Goal: Task Accomplishment & Management: Use online tool/utility

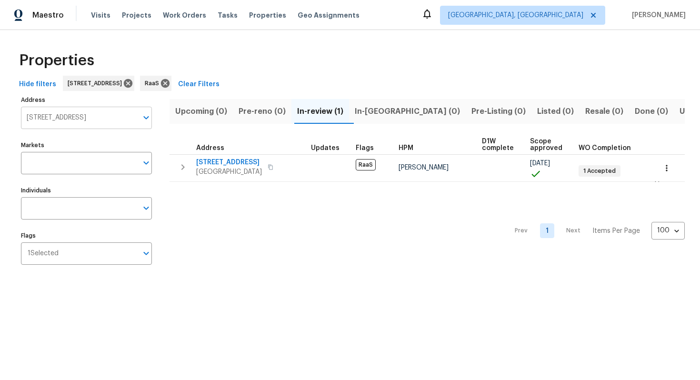
click at [91, 118] on input "[STREET_ADDRESS]" at bounding box center [79, 118] width 117 height 22
click at [118, 117] on input "4533 San Sebastian Cir Orlando FL 32808" at bounding box center [79, 118] width 117 height 22
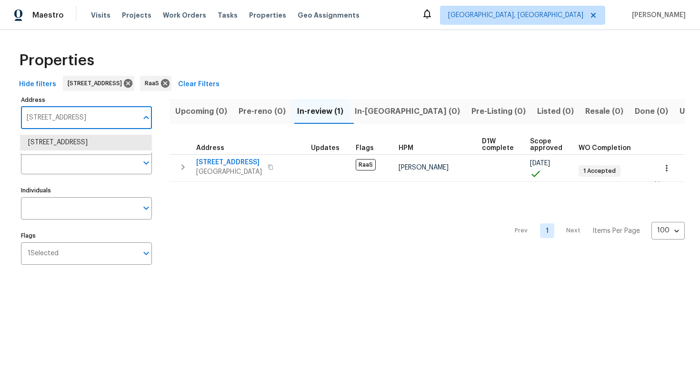
paste input "526 Radiance Ave, San Antonio, TX 7821"
type input "[STREET_ADDRESS]"
click at [113, 151] on li "526 Radiance Ave San Antonio TX 78218" at bounding box center [85, 143] width 131 height 16
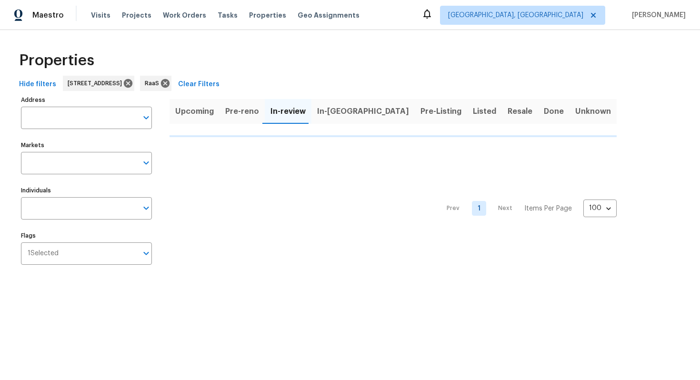
type input "526 Radiance Ave San Antonio TX 78218"
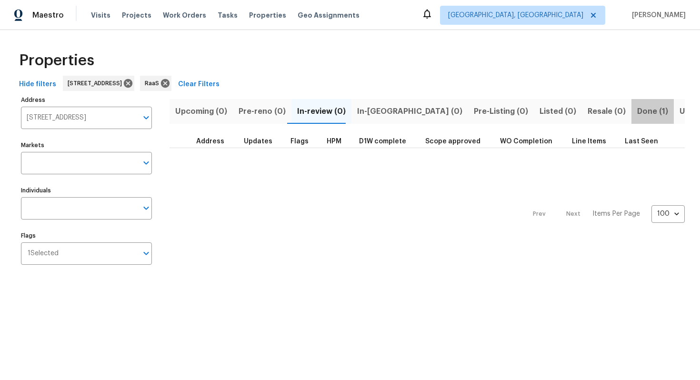
click at [637, 109] on span "Done (1)" at bounding box center [652, 111] width 31 height 13
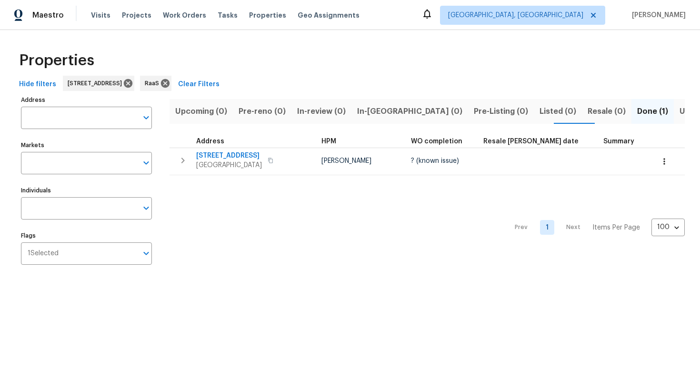
type input "526 Radiance Ave San Antonio TX 78218"
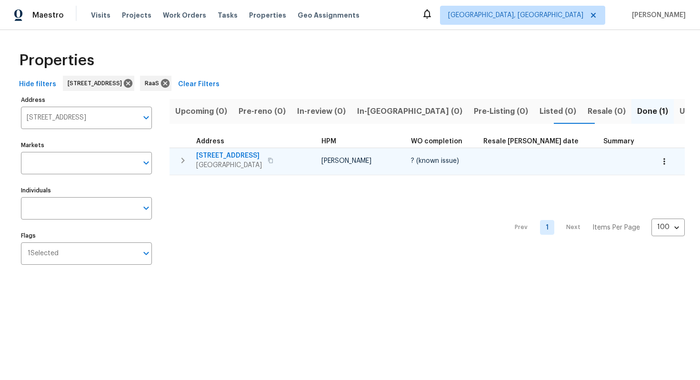
click at [219, 156] on span "526 Radiance Ave" at bounding box center [229, 156] width 66 height 10
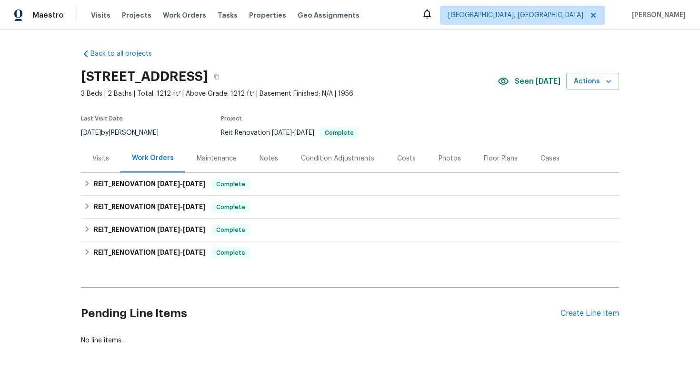
click at [406, 164] on div "Costs" at bounding box center [406, 158] width 41 height 28
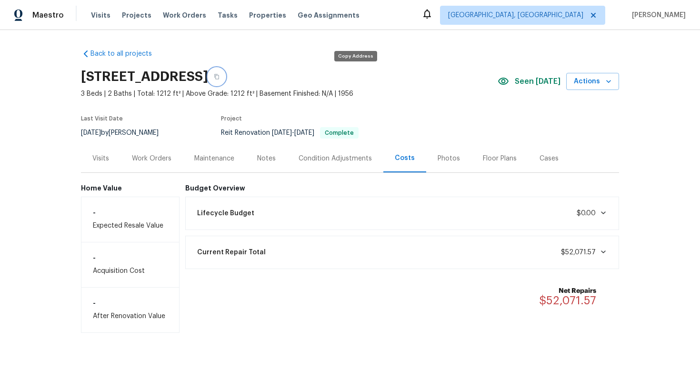
click at [220, 79] on icon "button" at bounding box center [217, 77] width 6 height 6
click at [150, 163] on div "Work Orders" at bounding box center [152, 158] width 62 height 28
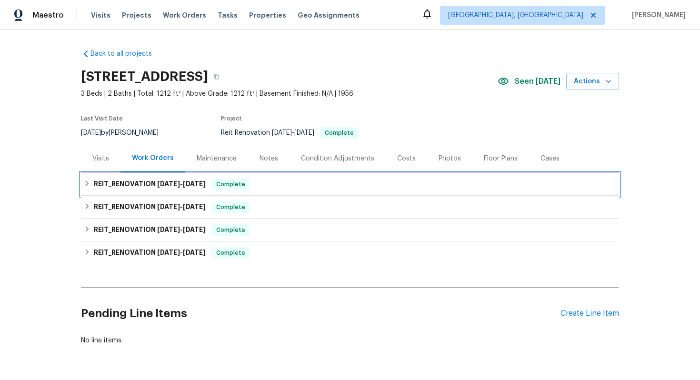
click at [174, 183] on span "9/22/25" at bounding box center [168, 184] width 23 height 7
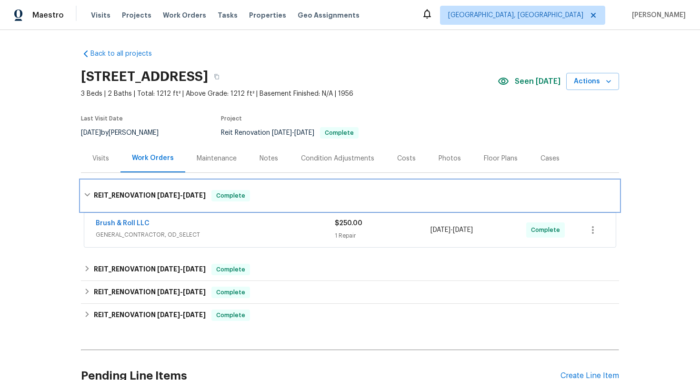
click at [173, 197] on span "9/22/25" at bounding box center [168, 195] width 23 height 7
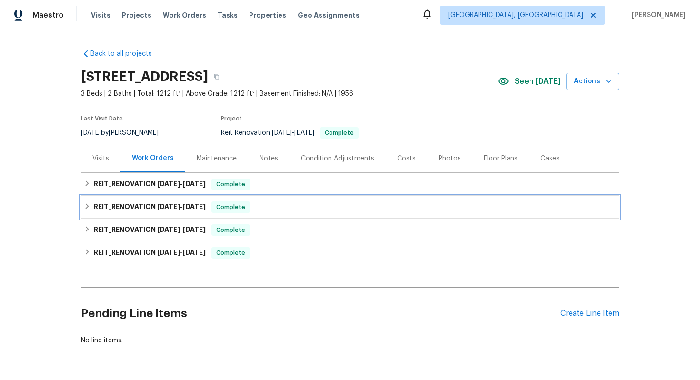
click at [172, 202] on h6 "REIT_RENOVATION 9/10/25 - 9/20/25" at bounding box center [150, 207] width 112 height 11
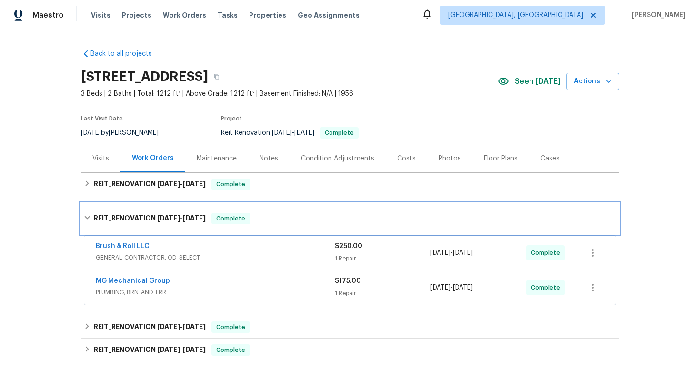
click at [180, 217] on span "9/10/25" at bounding box center [168, 218] width 23 height 7
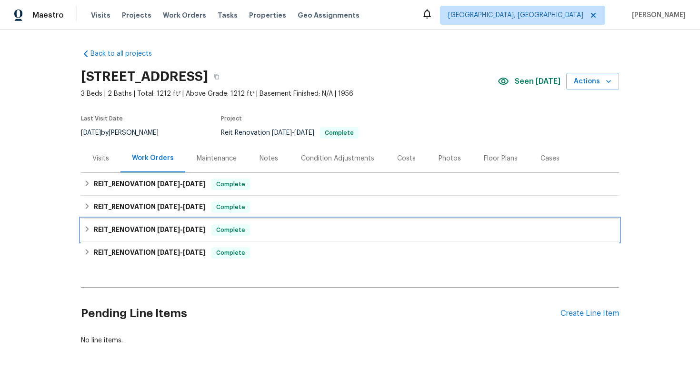
click at [179, 232] on span "7/24/25" at bounding box center [168, 229] width 23 height 7
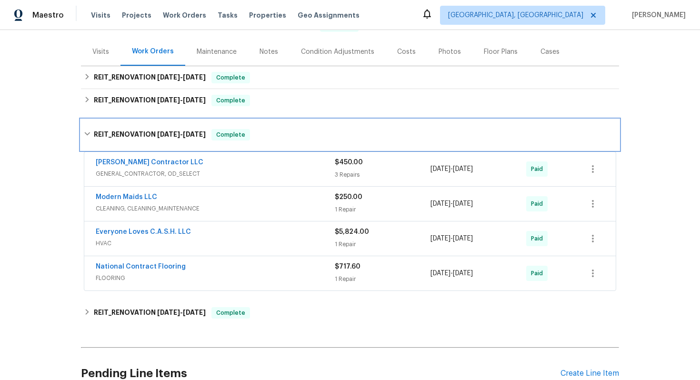
scroll to position [138, 0]
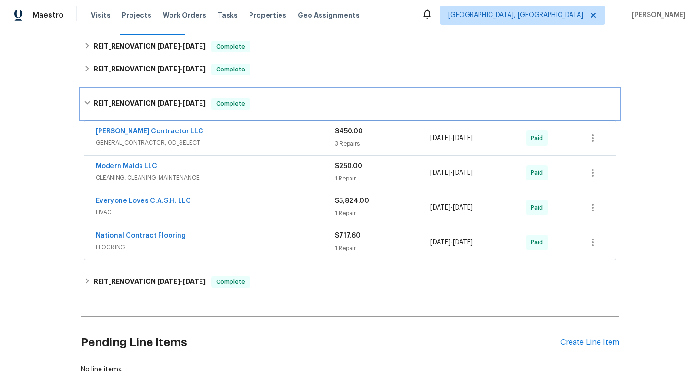
click at [255, 100] on div "REIT_RENOVATION 7/24/25 - 9/22/25 Complete" at bounding box center [350, 103] width 533 height 11
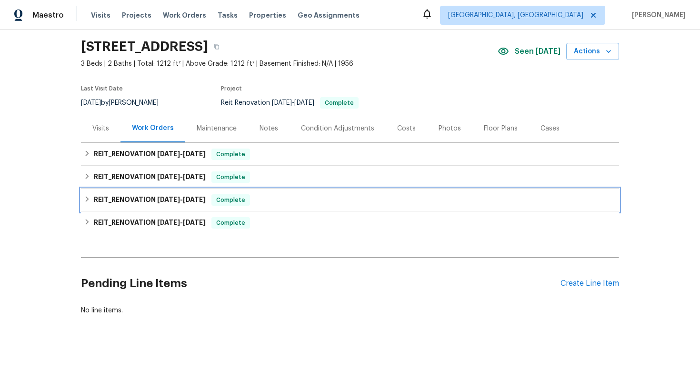
scroll to position [30, 0]
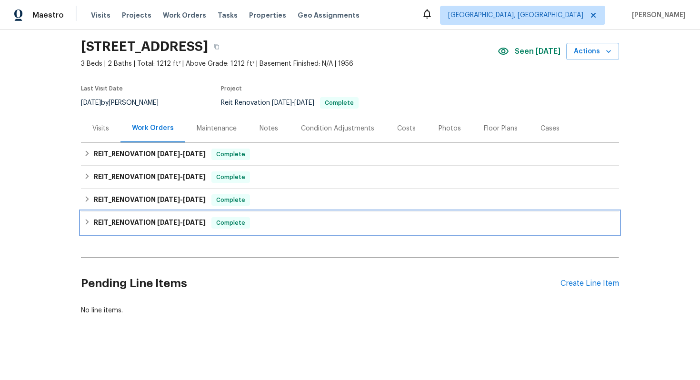
click at [247, 225] on span "Complete" at bounding box center [230, 223] width 37 height 10
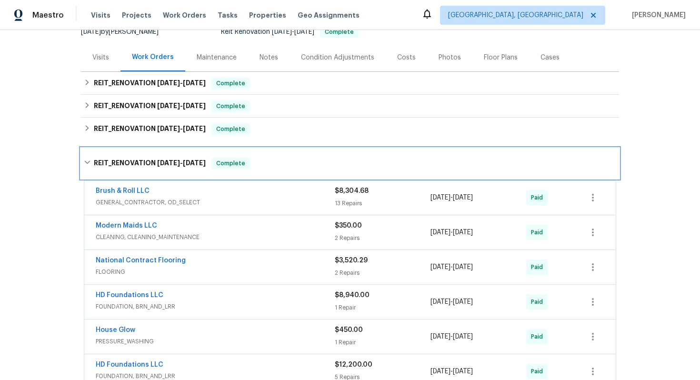
scroll to position [22, 0]
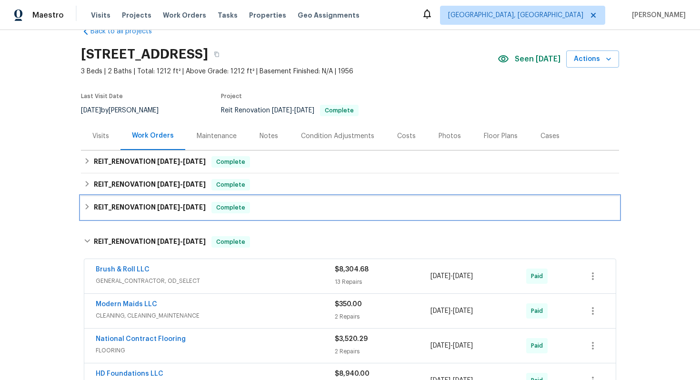
click at [249, 202] on div "Complete" at bounding box center [231, 207] width 39 height 11
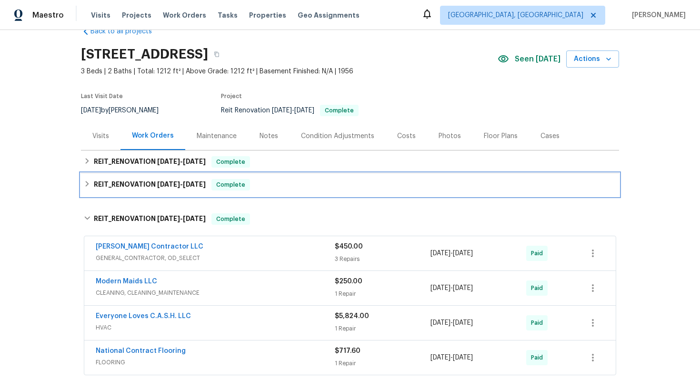
click at [261, 187] on div "REIT_RENOVATION 9/10/25 - 9/20/25 Complete" at bounding box center [350, 184] width 533 height 11
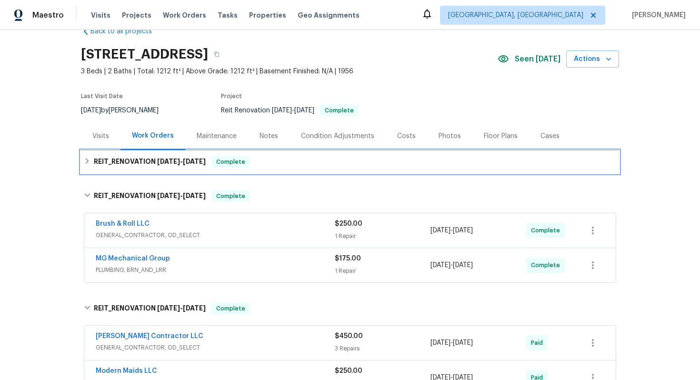
click at [272, 157] on div "REIT_RENOVATION 9/22/25 - 9/22/25 Complete" at bounding box center [350, 161] width 533 height 11
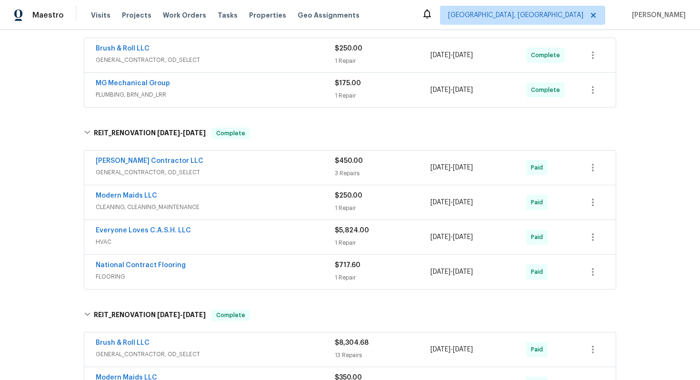
scroll to position [254, 0]
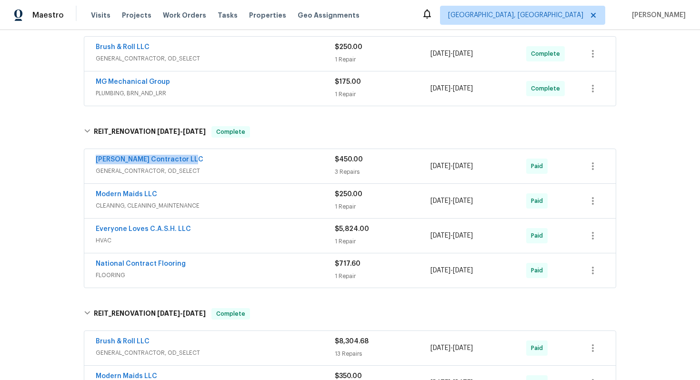
drag, startPoint x: 88, startPoint y: 153, endPoint x: 210, endPoint y: 163, distance: 122.8
click at [211, 163] on div "Mario Suarez Contractor LLC GENERAL_CONTRACTOR, OD_SELECT $450.00 3 Repairs 7/2…" at bounding box center [350, 166] width 532 height 34
copy link "Mario Suarez Contractor LLC"
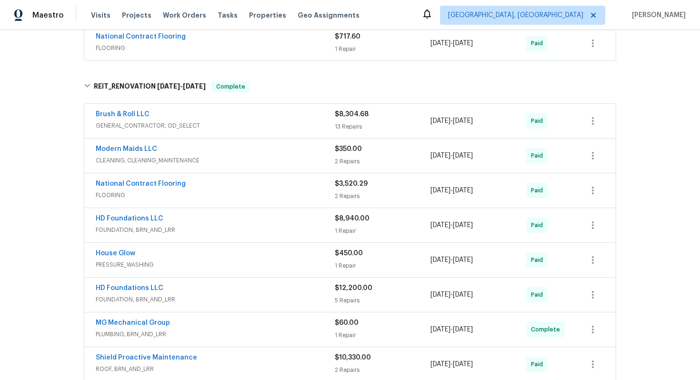
scroll to position [396, 0]
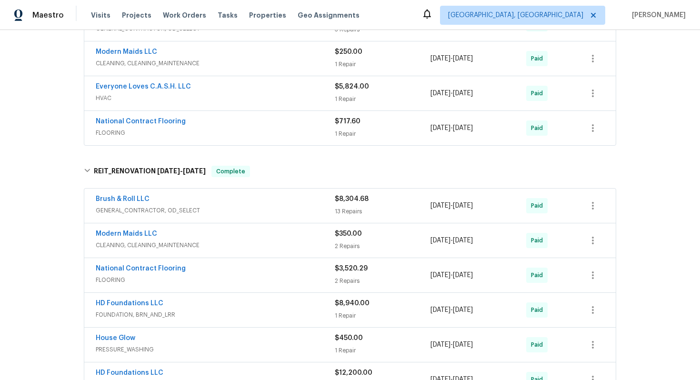
click at [222, 205] on div "Brush & Roll LLC" at bounding box center [215, 199] width 239 height 11
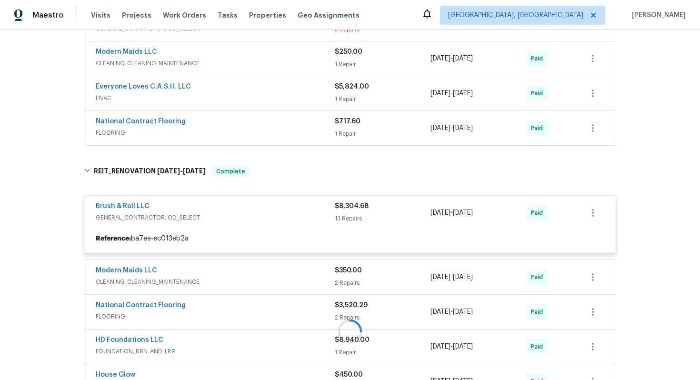
click at [86, 168] on div at bounding box center [350, 331] width 538 height 350
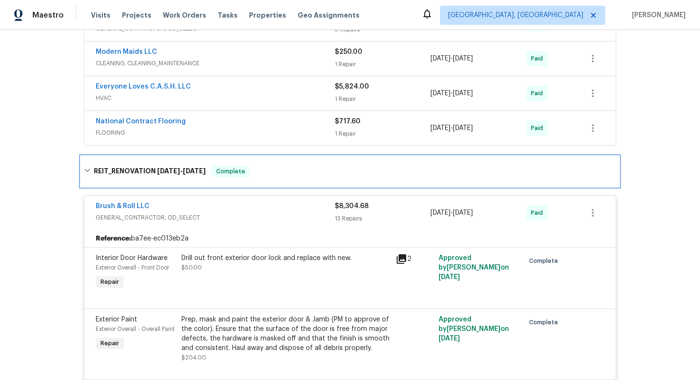
click at [89, 171] on icon at bounding box center [87, 170] width 7 height 7
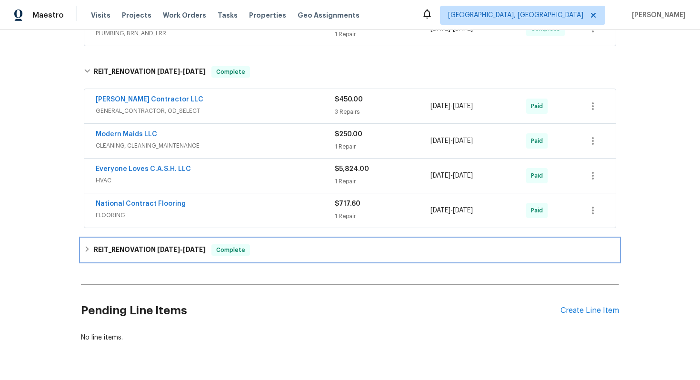
scroll to position [311, 0]
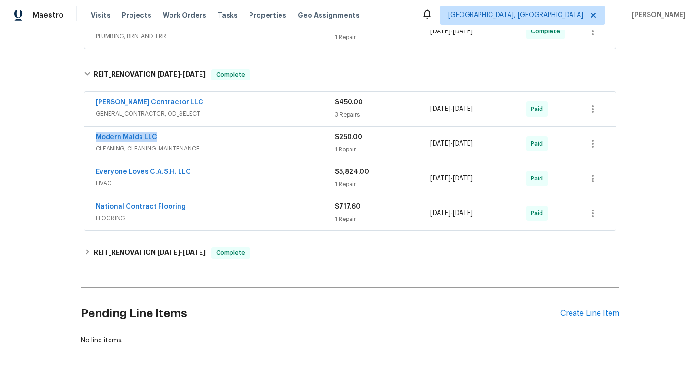
drag, startPoint x: 159, startPoint y: 133, endPoint x: 91, endPoint y: 130, distance: 68.2
click at [91, 130] on div "Modern Maids LLC CLEANING, CLEANING_MAINTENANCE $250.00 1 Repair 7/25/2025 - 7/…" at bounding box center [350, 144] width 532 height 34
copy link "Modern Maids LLC"
drag, startPoint x: 198, startPoint y: 174, endPoint x: 95, endPoint y: 169, distance: 103.0
click at [95, 169] on div "Everyone Loves C.A.S.H. LLC HVAC $5,824.00 1 Repair 8/12/2025 - 8/15/2025 Paid" at bounding box center [350, 178] width 532 height 34
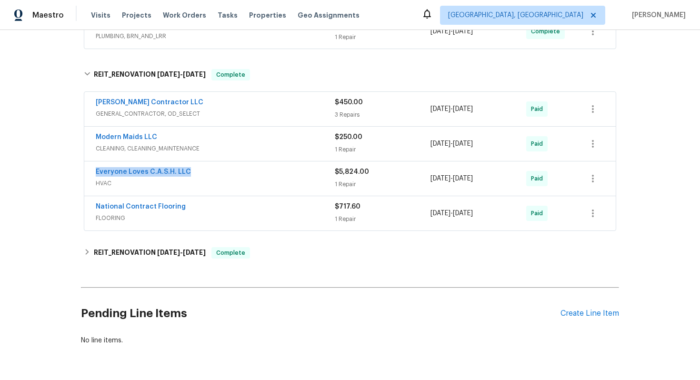
copy link "Everyone Loves C.A.S.H. LLC"
drag, startPoint x: 88, startPoint y: 206, endPoint x: 205, endPoint y: 204, distance: 117.2
click at [205, 204] on div "National Contract Flooring FLOORING $717.60 1 Repair 7/25/2025 - 7/31/2025 Paid" at bounding box center [350, 213] width 532 height 34
copy link "National Contract Flooring"
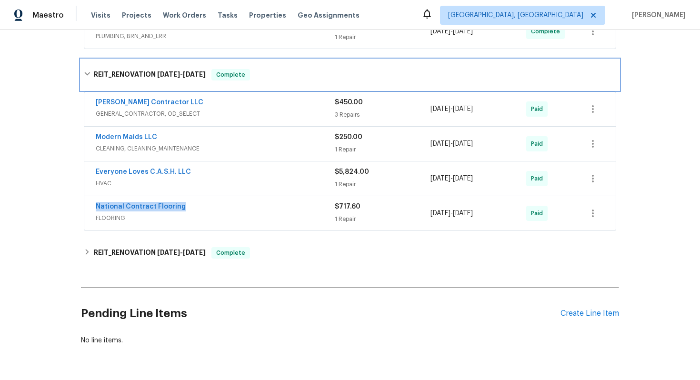
click at [227, 81] on div "REIT_RENOVATION 7/24/25 - 9/22/25 Complete" at bounding box center [350, 75] width 538 height 30
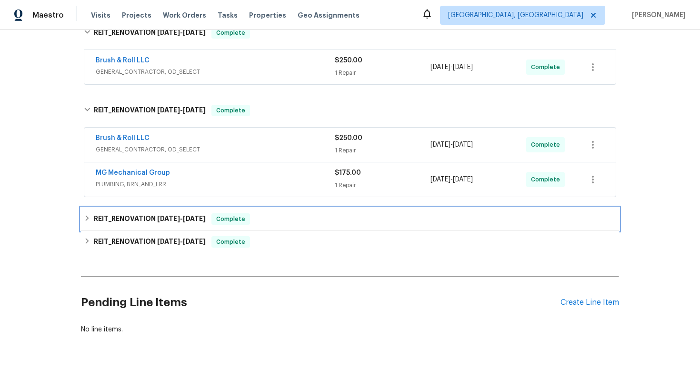
scroll to position [148, 0]
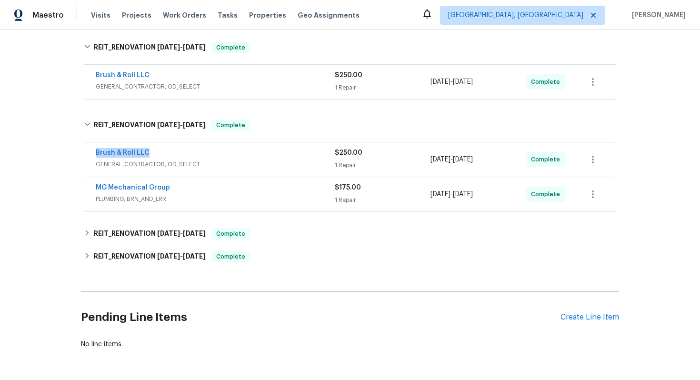
drag, startPoint x: 92, startPoint y: 151, endPoint x: 161, endPoint y: 153, distance: 68.1
click at [161, 153] on div "Brush & Roll LLC GENERAL_CONTRACTOR, OD_SELECT $250.00 1 Repair 9/19/2025 - 9/2…" at bounding box center [350, 159] width 532 height 34
copy link "Brush & Roll LLC"
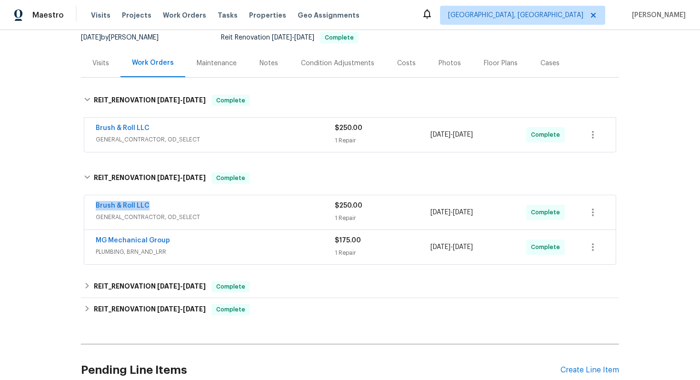
scroll to position [93, 0]
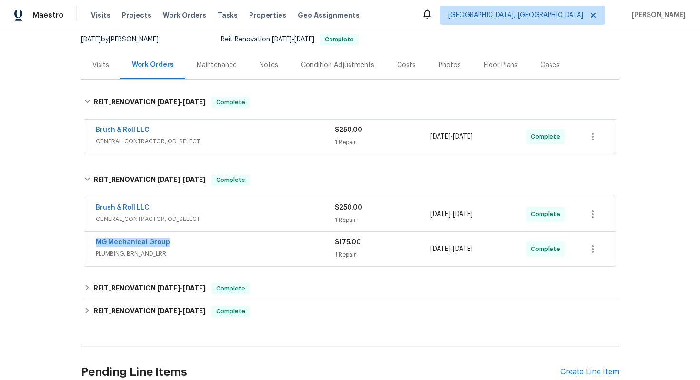
drag, startPoint x: 93, startPoint y: 241, endPoint x: 175, endPoint y: 239, distance: 82.4
click at [175, 239] on div "MG Mechanical Group PLUMBING, BRN_AND_LRR $175.00 1 Repair 9/12/2025 - 9/15/202…" at bounding box center [350, 249] width 532 height 34
copy link "MG Mechanical Group"
click at [208, 134] on div "Brush & Roll LLC" at bounding box center [215, 130] width 239 height 11
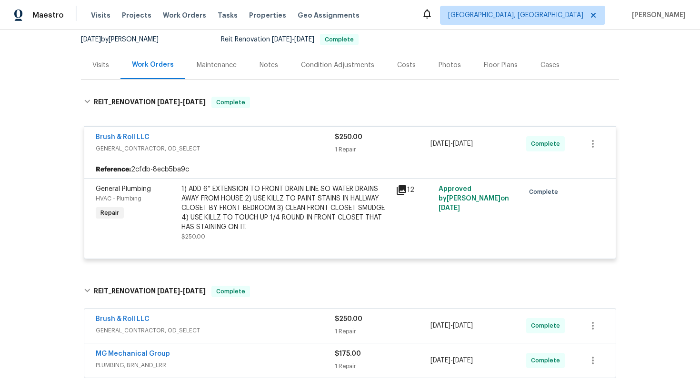
click at [248, 141] on div "Brush & Roll LLC" at bounding box center [215, 137] width 239 height 11
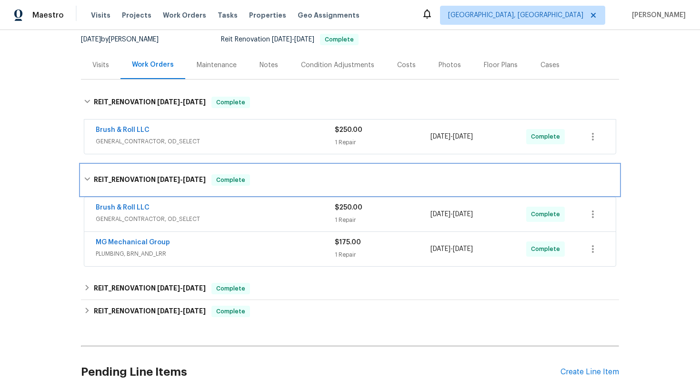
click at [92, 175] on div "REIT_RENOVATION 9/10/25 - 9/20/25 Complete" at bounding box center [350, 179] width 533 height 11
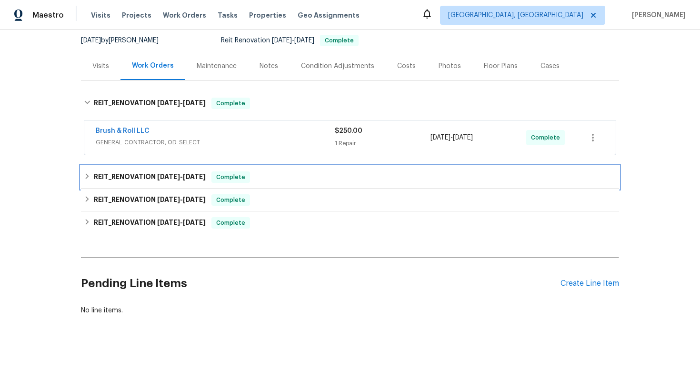
scroll to position [92, 0]
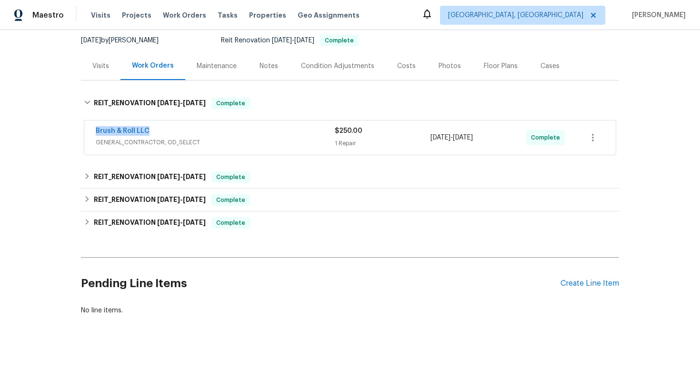
drag, startPoint x: 91, startPoint y: 128, endPoint x: 164, endPoint y: 128, distance: 72.9
click at [164, 128] on div "Brush & Roll LLC GENERAL_CONTRACTOR, OD_SELECT $250.00 1 Repair 9/22/2025 - 9/2…" at bounding box center [350, 138] width 532 height 34
copy link "Brush & Roll LLC"
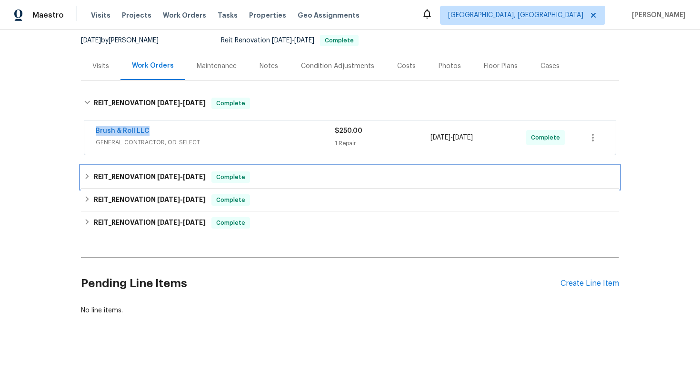
click at [135, 172] on h6 "REIT_RENOVATION 9/10/25 - 9/20/25" at bounding box center [150, 176] width 112 height 11
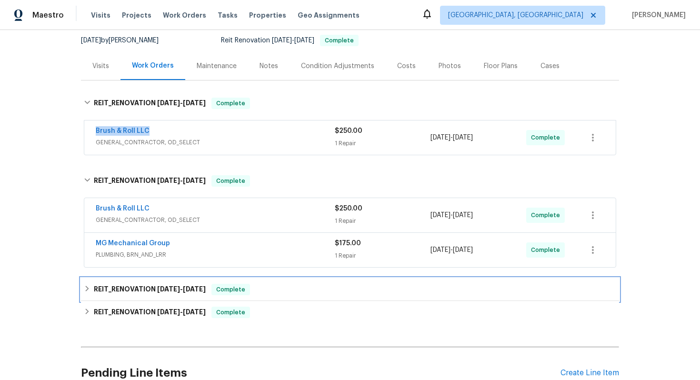
click at [154, 286] on h6 "REIT_RENOVATION 7/24/25 - 9/22/25" at bounding box center [150, 289] width 112 height 11
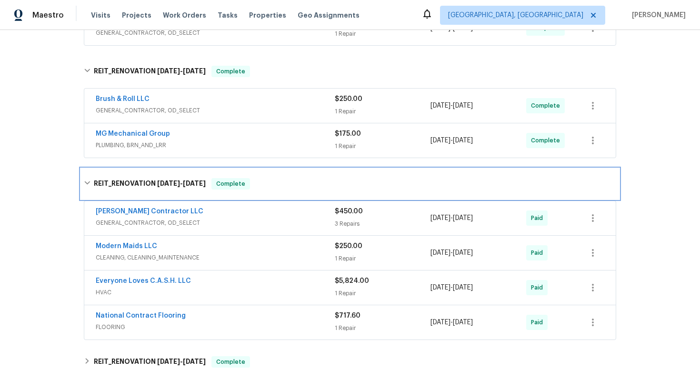
scroll to position [264, 0]
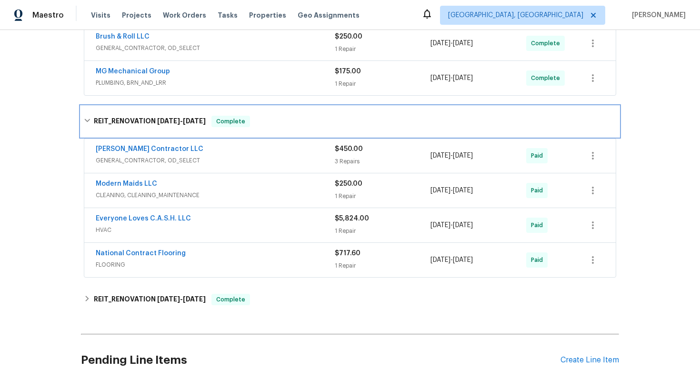
click at [98, 128] on div "REIT_RENOVATION 7/24/25 - 9/22/25 Complete" at bounding box center [350, 121] width 538 height 30
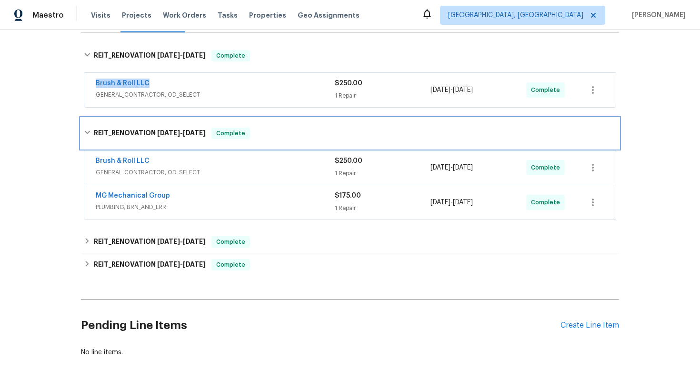
click at [96, 131] on h6 "REIT_RENOVATION 9/10/25 - 9/20/25" at bounding box center [150, 133] width 112 height 11
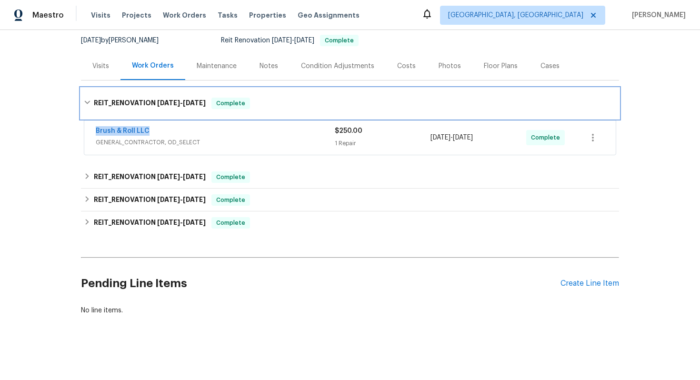
click at [91, 105] on div "REIT_RENOVATION 9/22/25 - 9/22/25 Complete" at bounding box center [350, 103] width 533 height 11
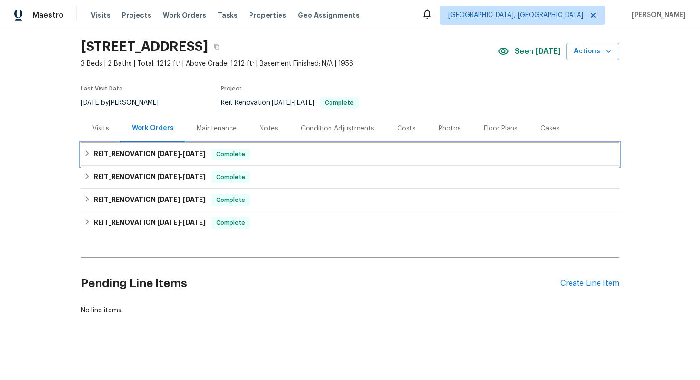
scroll to position [30, 0]
click at [408, 134] on div "Costs" at bounding box center [406, 128] width 41 height 28
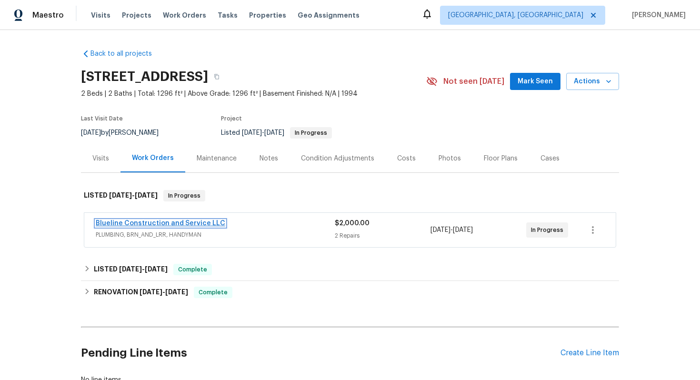
click at [170, 222] on link "Blueline Construction and Service LLC" at bounding box center [161, 223] width 130 height 7
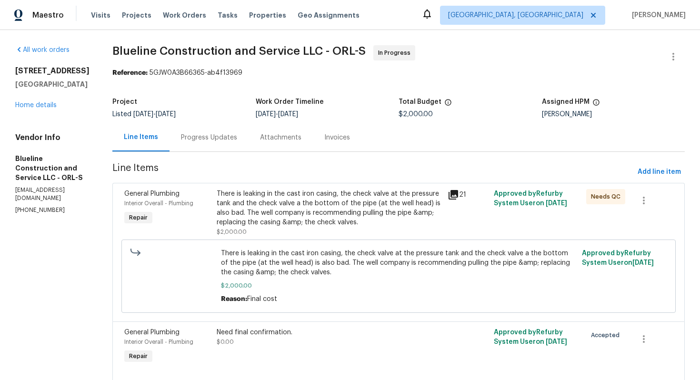
click at [220, 143] on div "Progress Updates" at bounding box center [209, 137] width 79 height 28
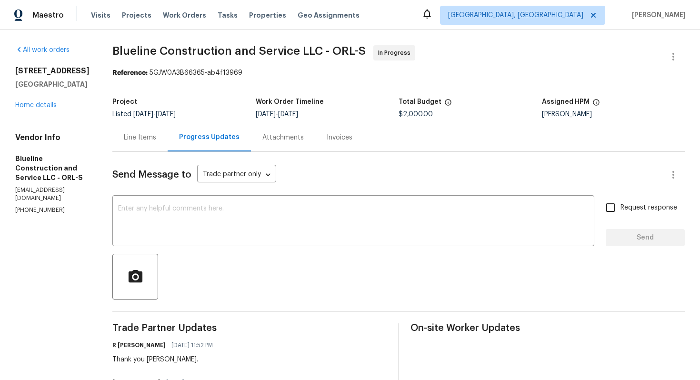
click at [34, 101] on div "[STREET_ADDRESS] Home details" at bounding box center [52, 88] width 74 height 44
click at [34, 103] on link "Home details" at bounding box center [35, 105] width 41 height 7
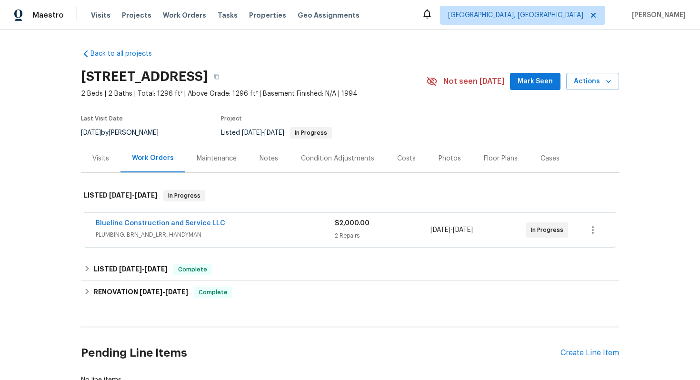
click at [290, 223] on div "Blueline Construction and Service LLC" at bounding box center [215, 224] width 239 height 11
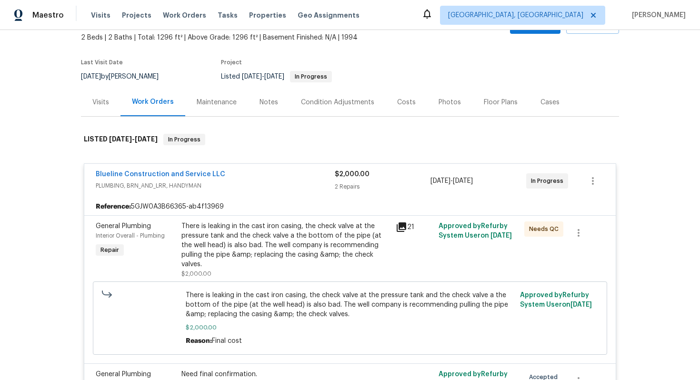
scroll to position [72, 0]
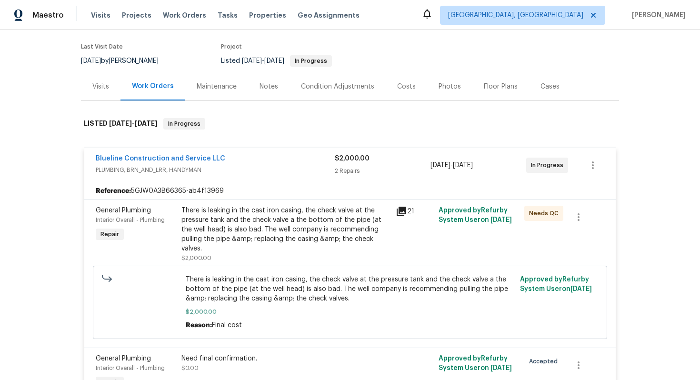
click at [317, 179] on div "Blueline Construction and Service LLC PLUMBING, BRN_AND_LRR, HANDYMAN $2,000.00…" at bounding box center [350, 165] width 532 height 34
click at [292, 166] on span "PLUMBING, BRN_AND_LRR, HANDYMAN" at bounding box center [215, 170] width 239 height 10
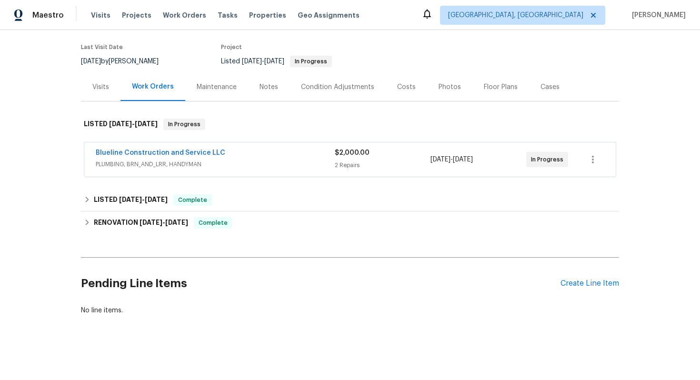
scroll to position [70, 0]
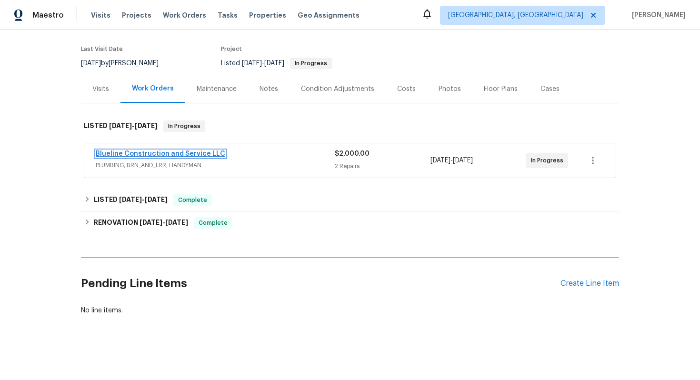
click at [183, 155] on link "Blueline Construction and Service LLC" at bounding box center [161, 154] width 130 height 7
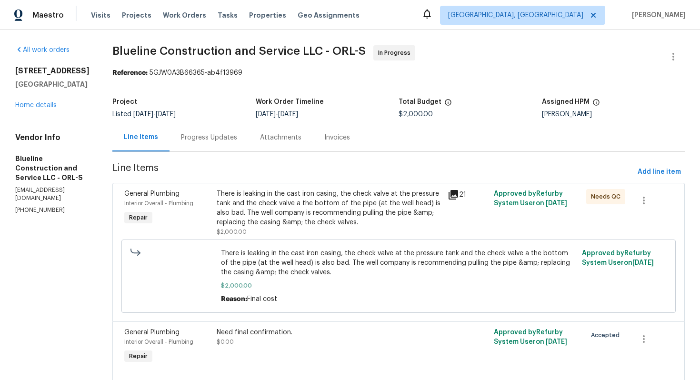
click at [228, 139] on div "Progress Updates" at bounding box center [209, 138] width 56 height 10
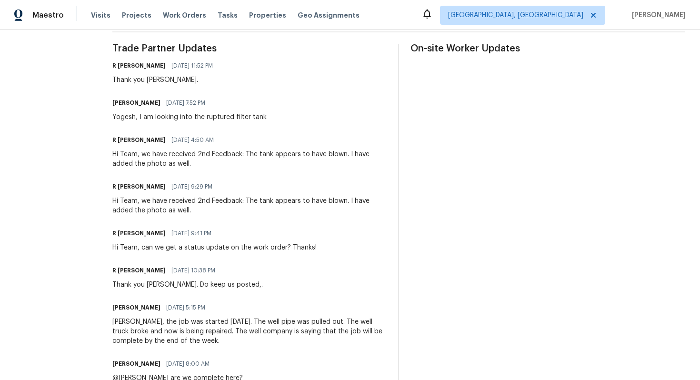
scroll to position [258, 0]
